Goal: Task Accomplishment & Management: Complete application form

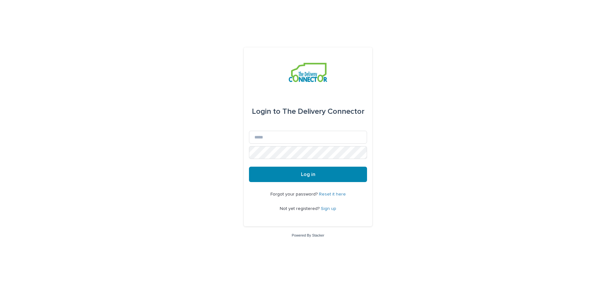
click at [328, 207] on link "Sign up" at bounding box center [328, 209] width 15 height 4
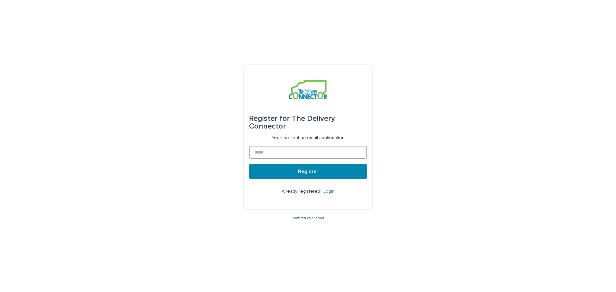
click at [284, 156] on input at bounding box center [308, 152] width 118 height 13
type input "**********"
click at [309, 171] on span "Register" at bounding box center [308, 171] width 20 height 5
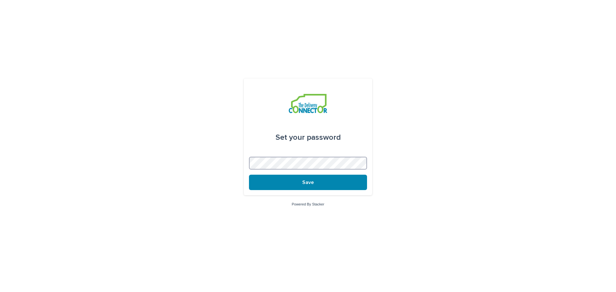
click at [249, 175] on button "Save" at bounding box center [308, 182] width 118 height 15
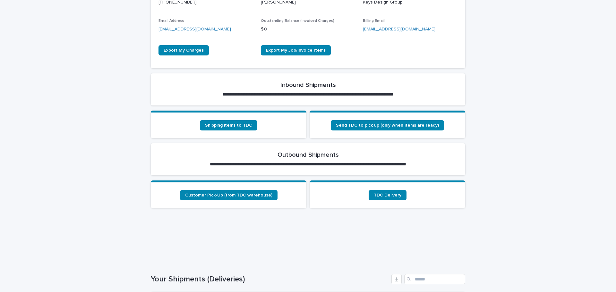
scroll to position [160, 0]
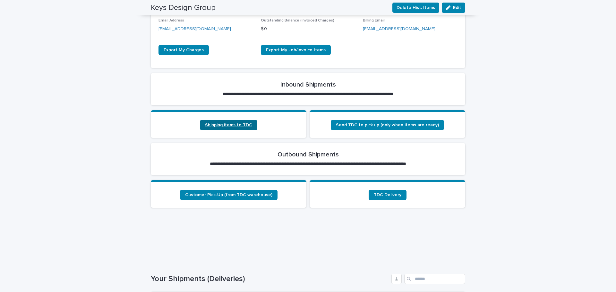
click at [228, 126] on span "Shipping items to TDC" at bounding box center [228, 125] width 47 height 4
